Goal: Check status: Check status

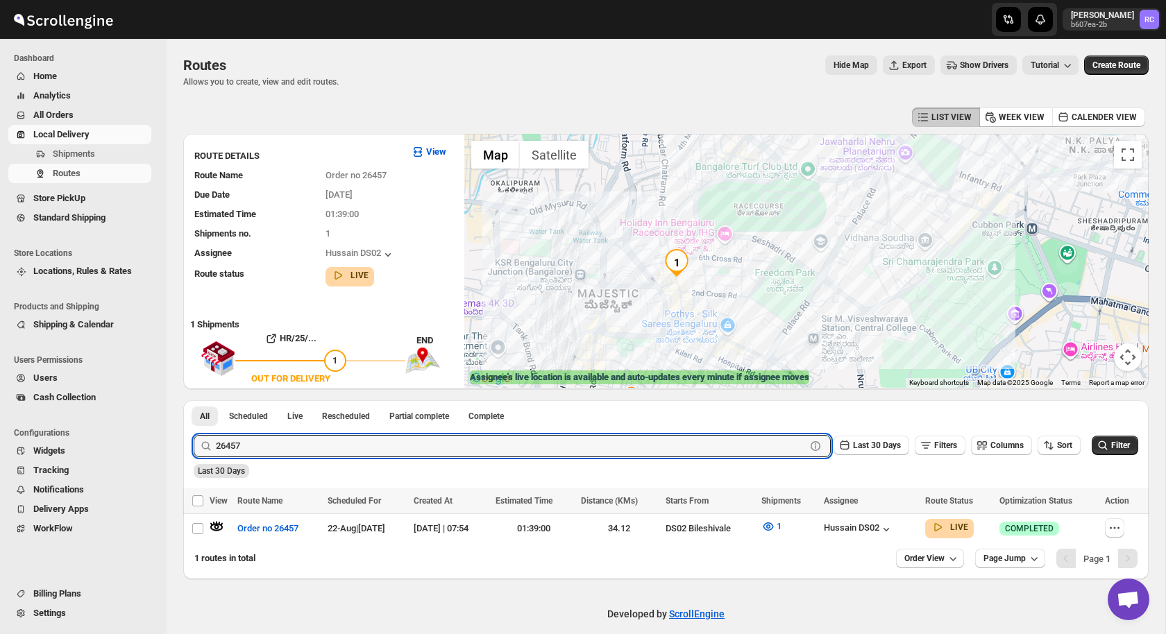
click at [280, 455] on input "26457" at bounding box center [511, 446] width 590 height 22
type input "26532"
click at [194, 401] on button "Submit" at bounding box center [214, 408] width 40 height 15
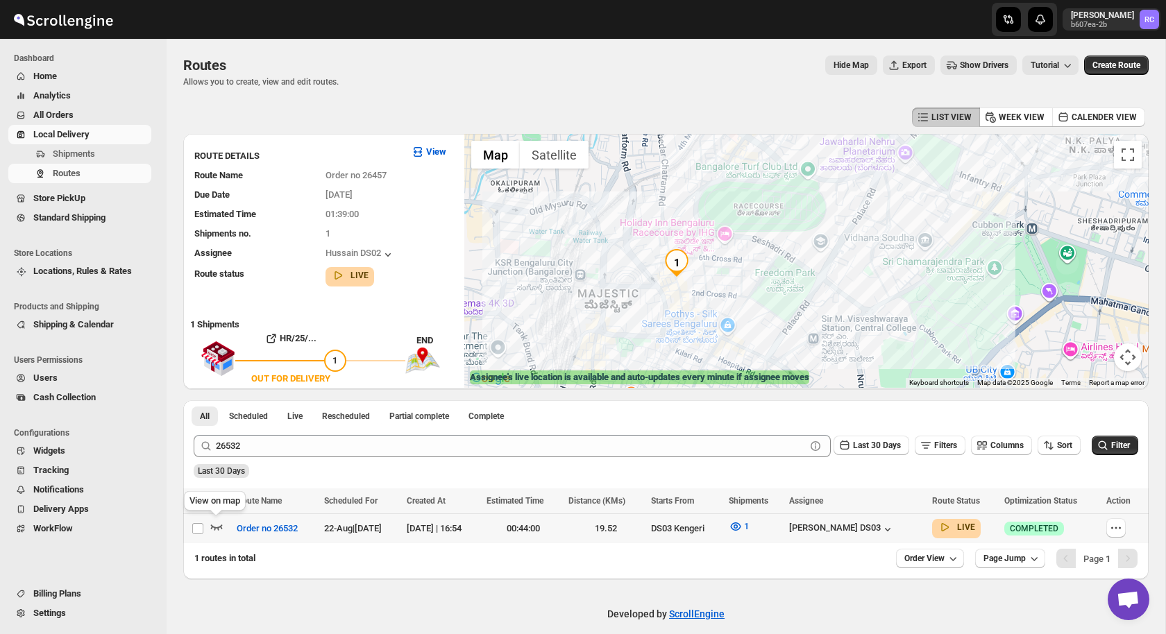
click at [216, 525] on icon "button" at bounding box center [217, 527] width 14 height 14
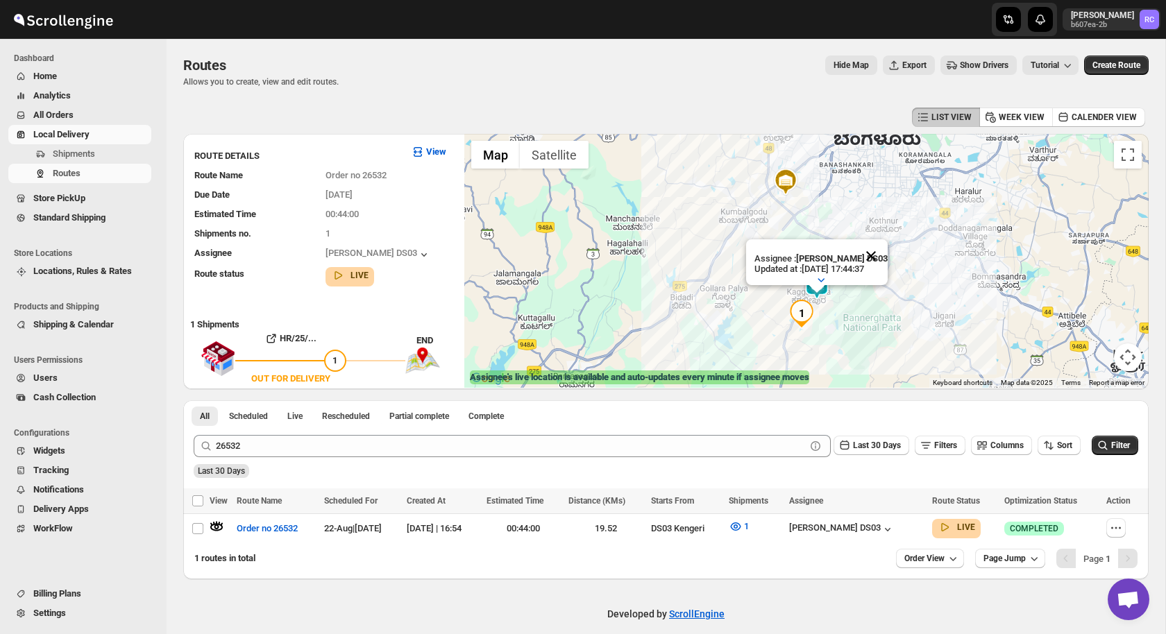
click at [876, 251] on button "Close" at bounding box center [870, 255] width 33 height 33
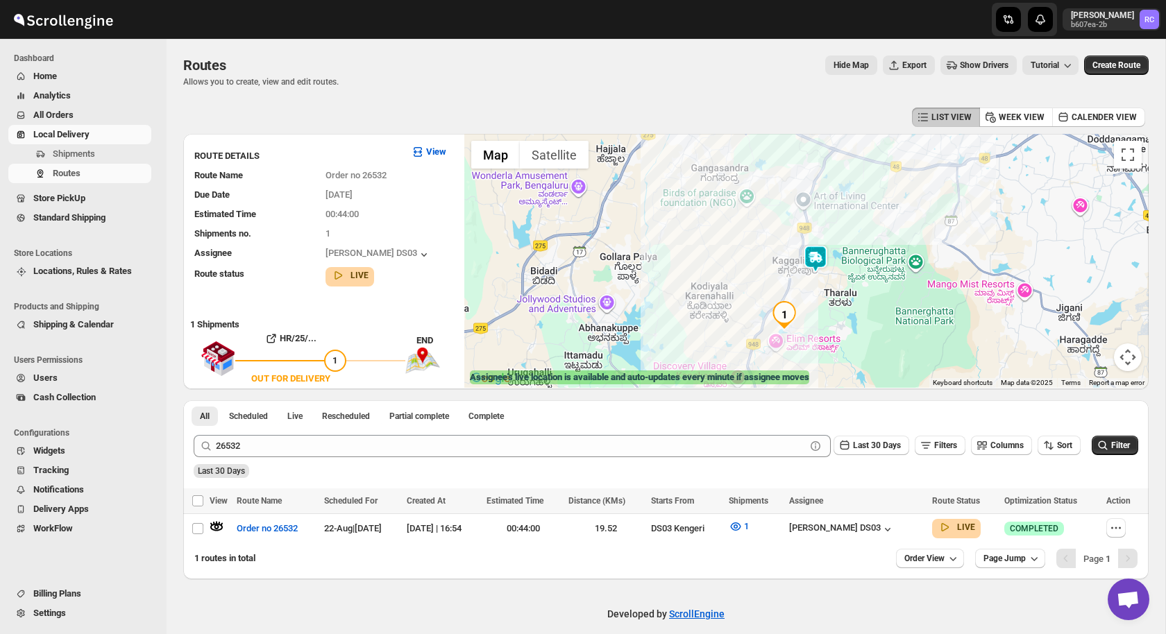
drag, startPoint x: 807, startPoint y: 328, endPoint x: 807, endPoint y: 283, distance: 45.1
click at [807, 283] on div at bounding box center [806, 261] width 684 height 254
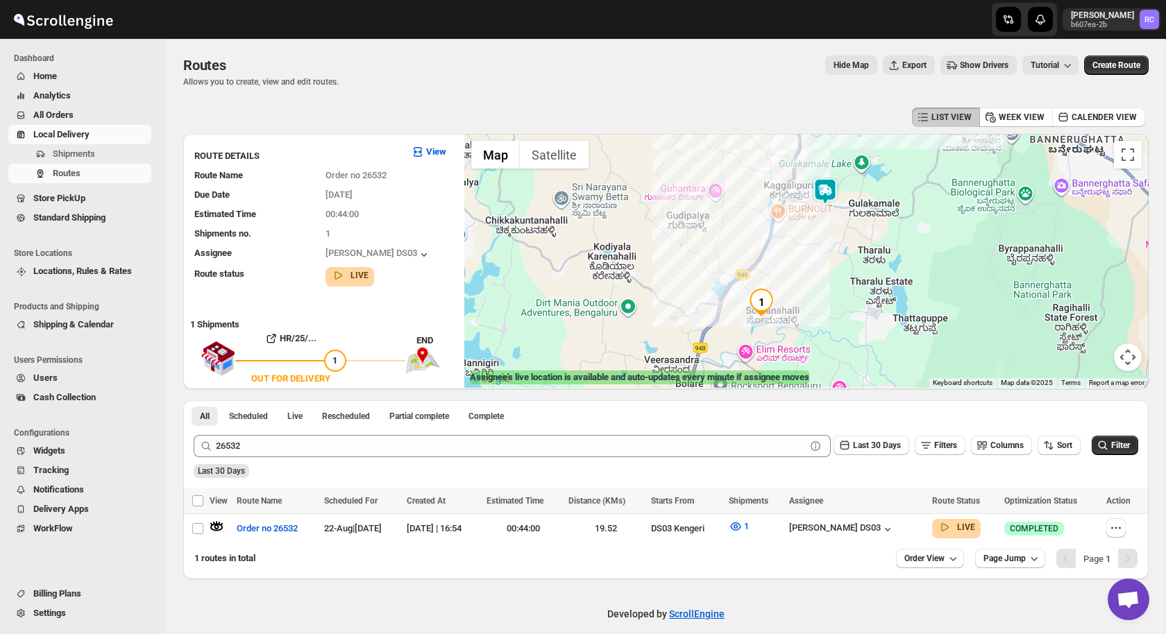
click at [828, 194] on img at bounding box center [825, 192] width 28 height 28
click at [826, 192] on img at bounding box center [825, 192] width 28 height 28
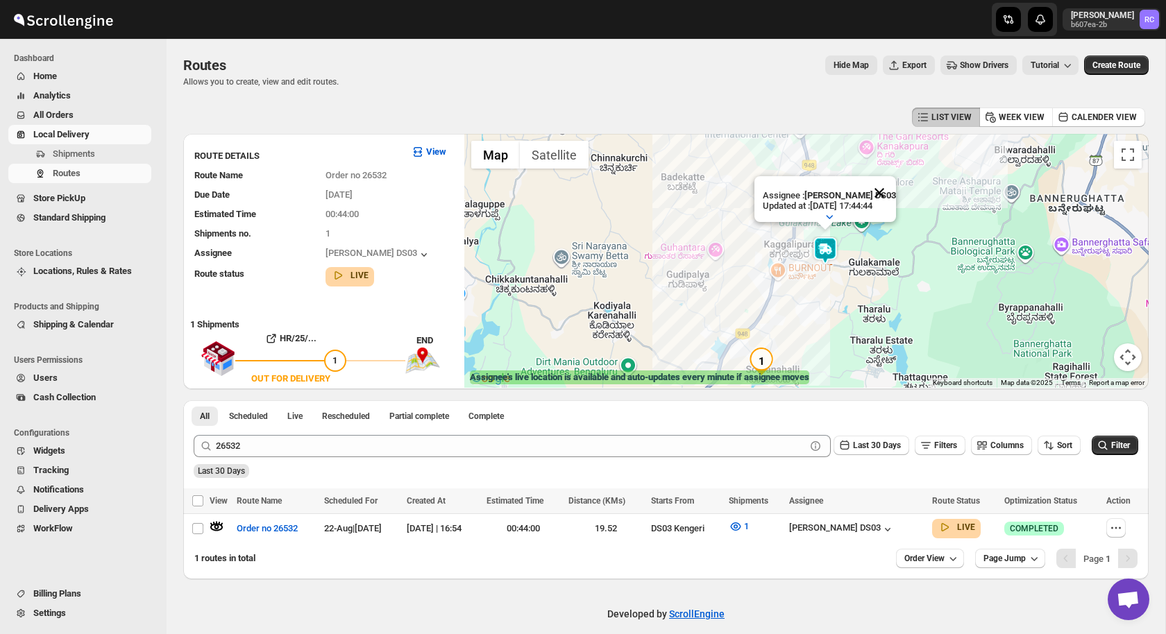
click at [882, 189] on button "Close" at bounding box center [879, 192] width 33 height 33
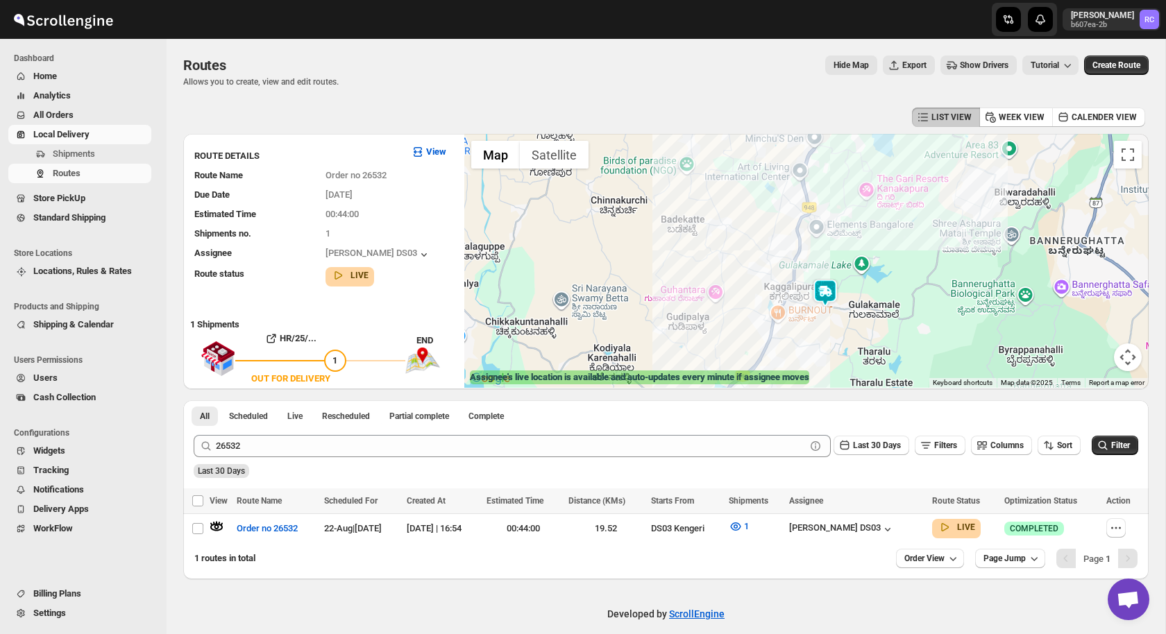
drag, startPoint x: 755, startPoint y: 193, endPoint x: 755, endPoint y: 375, distance: 181.9
click at [755, 375] on div "← Move left → Move right ↑ Move up ↓ Move down + Zoom in - Zoom out Home Jump l…" at bounding box center [806, 261] width 684 height 254
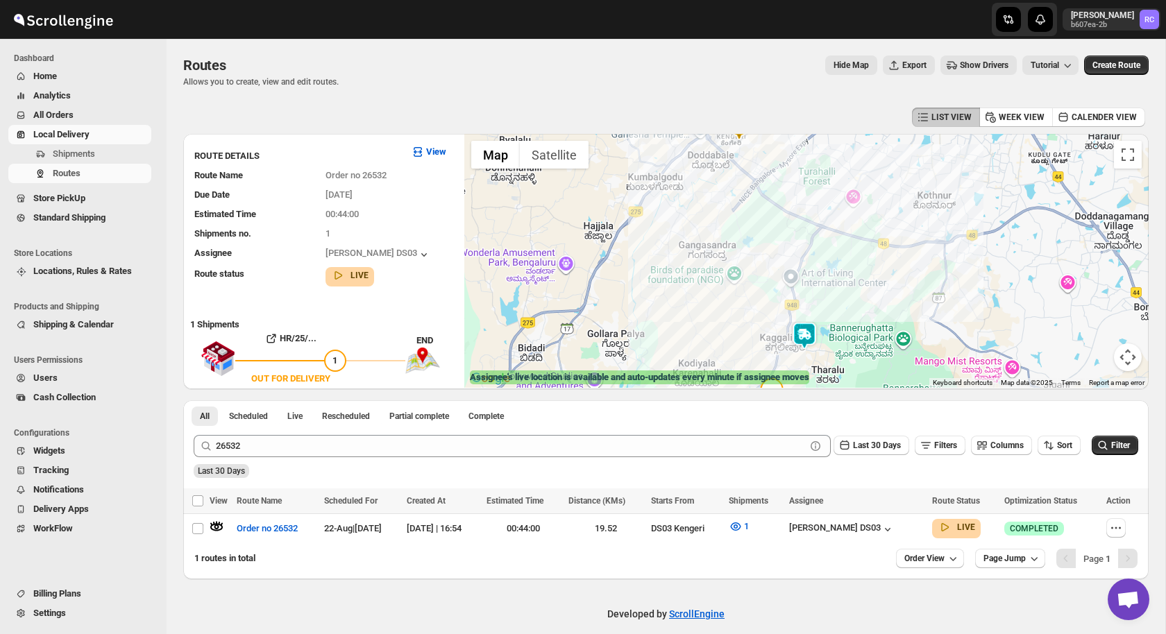
drag, startPoint x: 757, startPoint y: 205, endPoint x: 739, endPoint y: 303, distance: 99.0
click at [739, 303] on div at bounding box center [806, 261] width 684 height 254
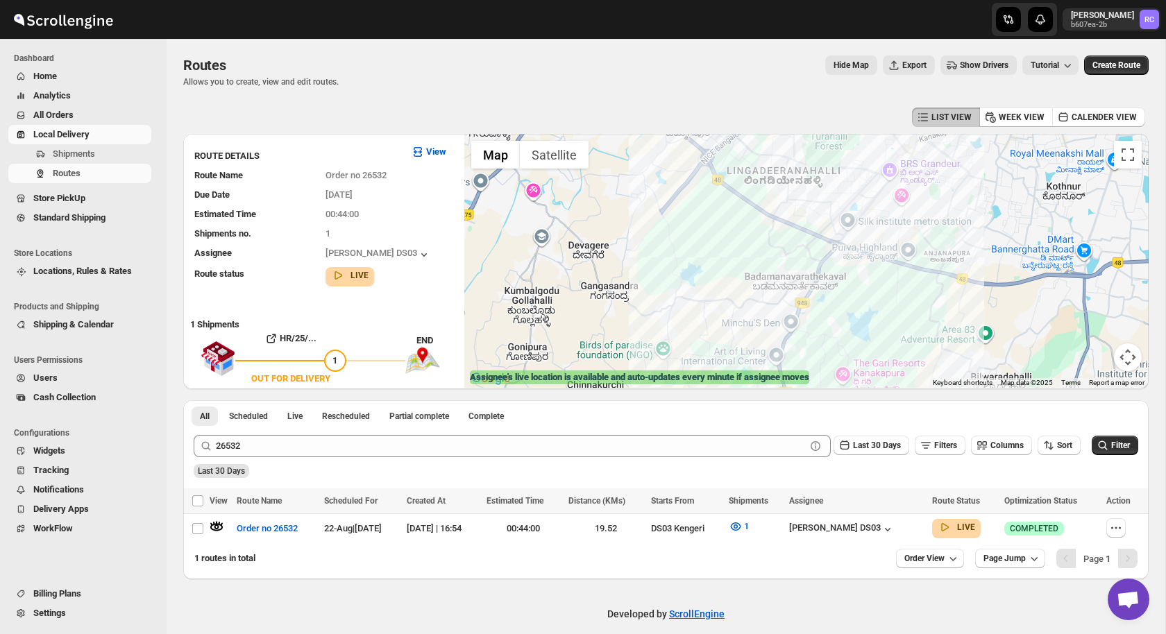
drag, startPoint x: 738, startPoint y: 334, endPoint x: 707, endPoint y: 227, distance: 111.2
click at [707, 226] on div at bounding box center [806, 261] width 684 height 254
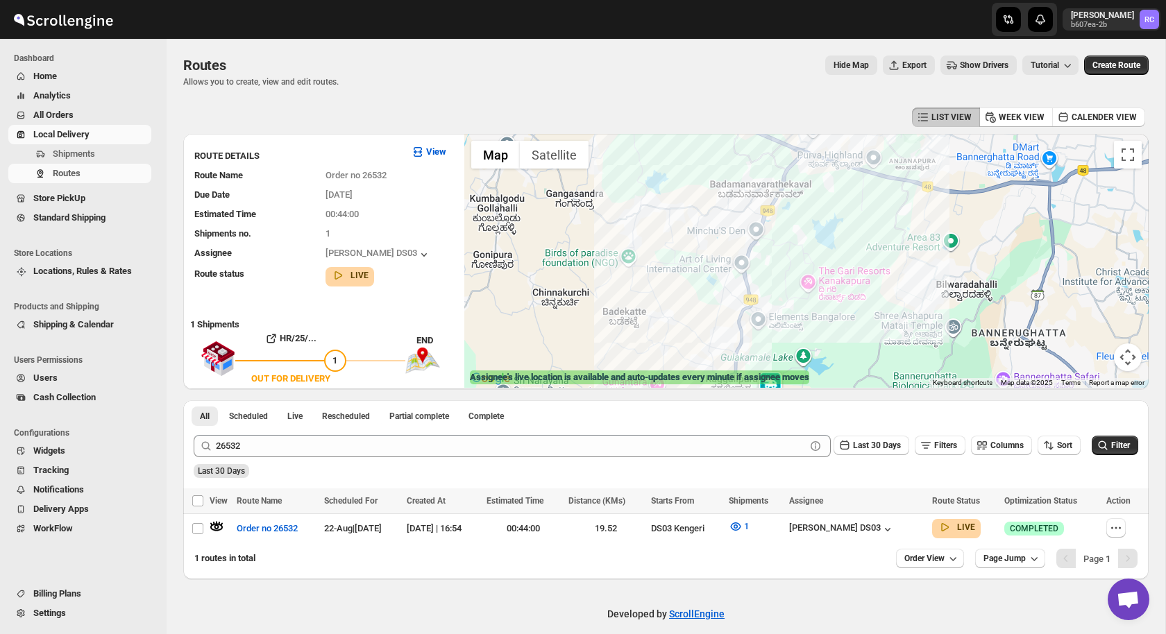
drag, startPoint x: 707, startPoint y: 247, endPoint x: 673, endPoint y: 158, distance: 95.5
click at [673, 158] on div at bounding box center [806, 261] width 684 height 254
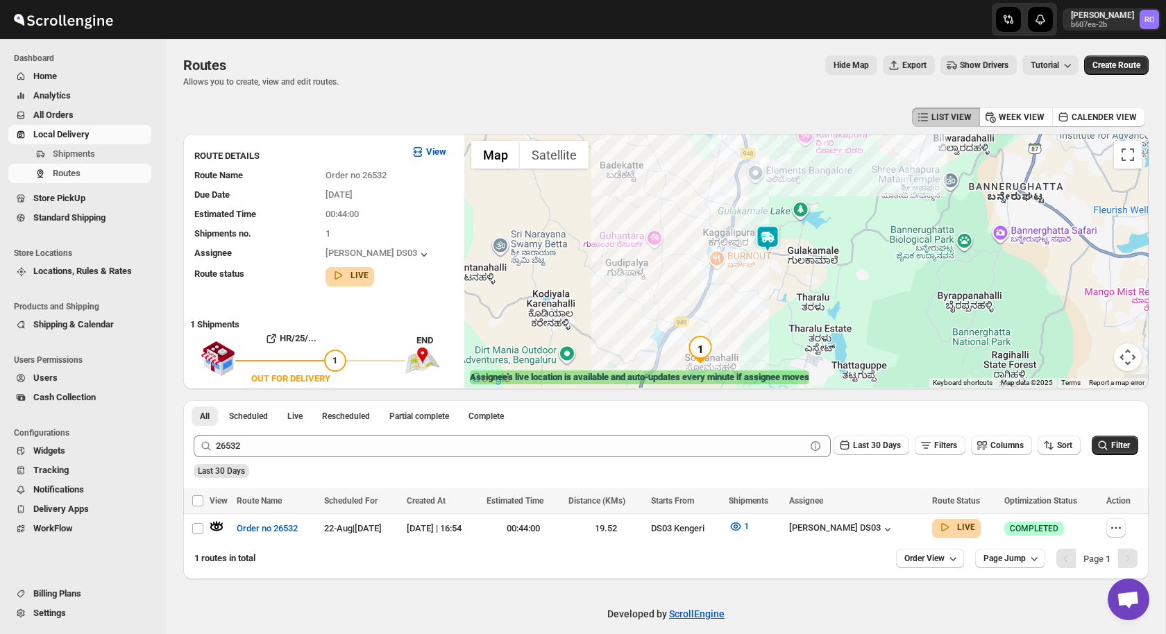
drag, startPoint x: 700, startPoint y: 273, endPoint x: 697, endPoint y: 124, distance: 149.3
click at [697, 124] on div "LIST VIEW WEEK VIEW CALENDER VIEW ROUTE DETAILS View Route Name Order no 26532 …" at bounding box center [666, 341] width 966 height 475
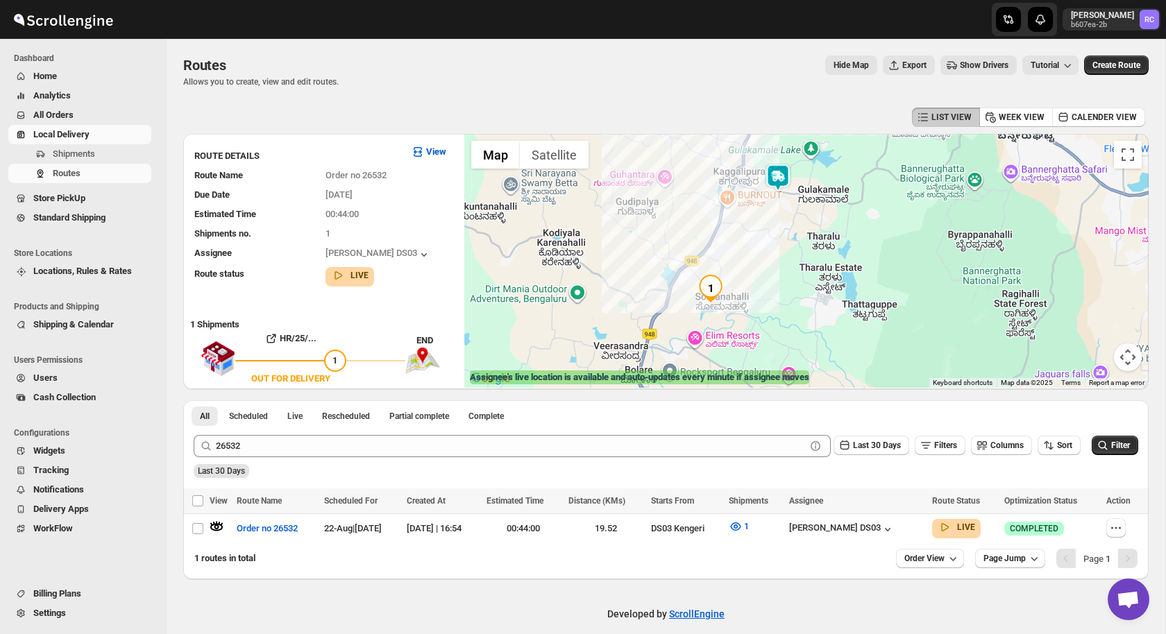
drag, startPoint x: 693, startPoint y: 280, endPoint x: 702, endPoint y: 215, distance: 65.3
click at [703, 215] on div at bounding box center [806, 261] width 684 height 254
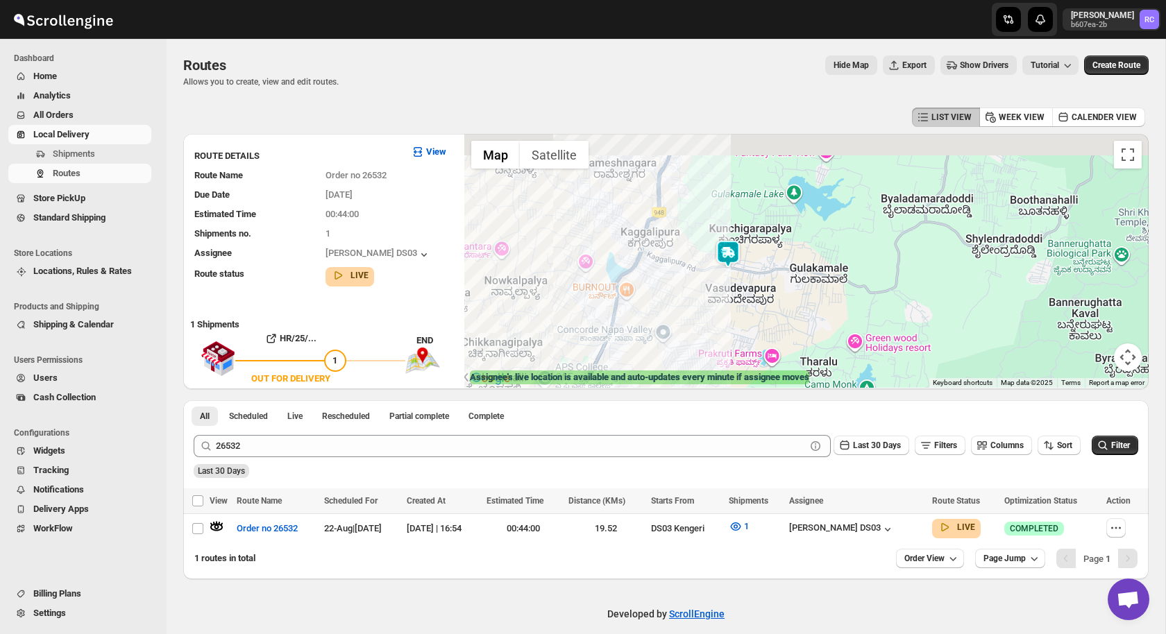
drag, startPoint x: 801, startPoint y: 226, endPoint x: 684, endPoint y: 410, distance: 218.2
click at [684, 410] on div "LIST VIEW WEEK VIEW CALENDER VIEW ROUTE DETAILS View Route Name Order no 26532 …" at bounding box center [666, 341] width 966 height 475
click at [730, 258] on img at bounding box center [731, 255] width 28 height 28
click at [734, 254] on img at bounding box center [731, 255] width 28 height 28
